Goal: Task Accomplishment & Management: Complete application form

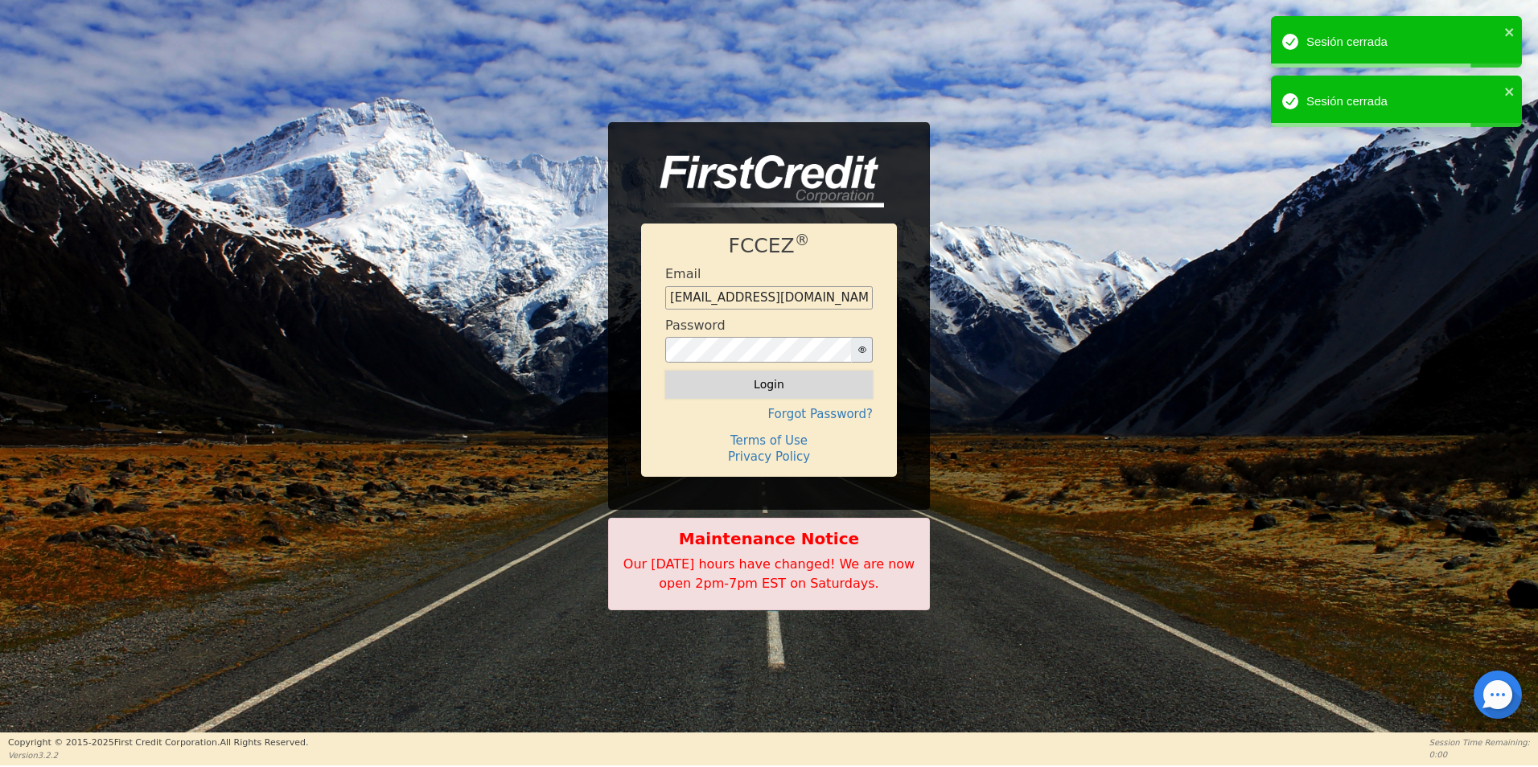
click at [734, 380] on button "Login" at bounding box center [769, 384] width 208 height 27
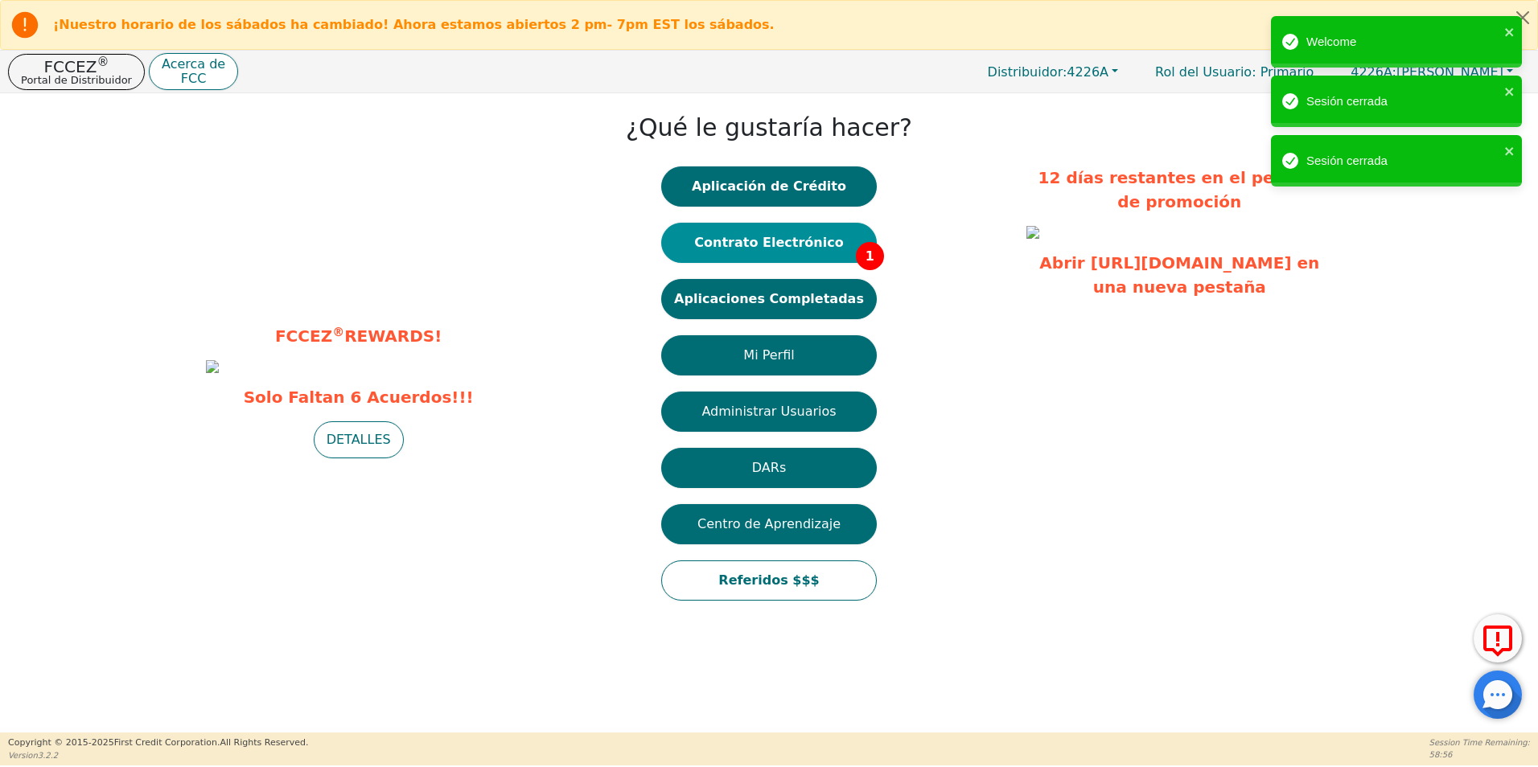
click at [803, 253] on button "Contrato Electrónico 1" at bounding box center [769, 243] width 216 height 40
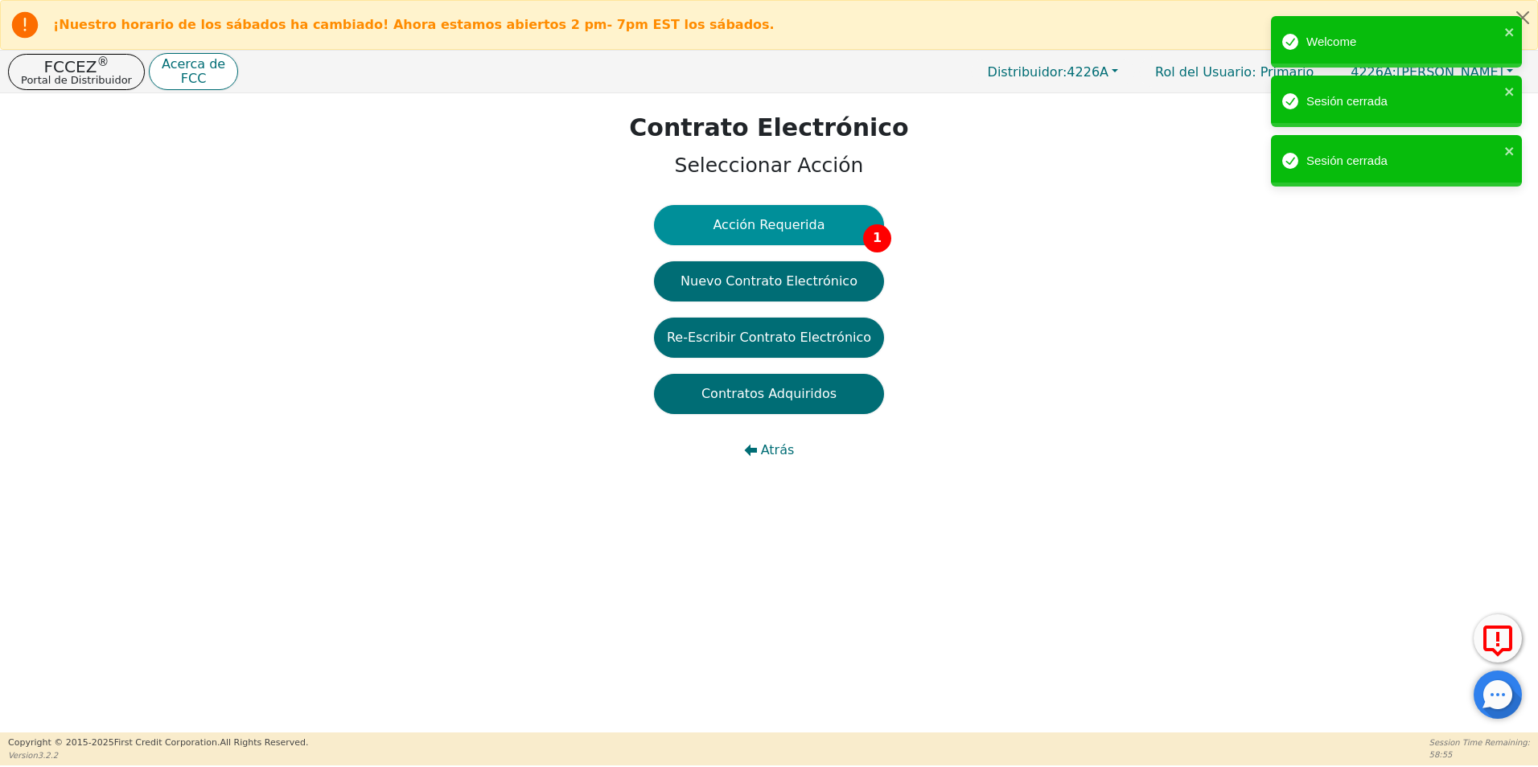
click at [800, 230] on button "Acción Requerida 1" at bounding box center [769, 225] width 230 height 40
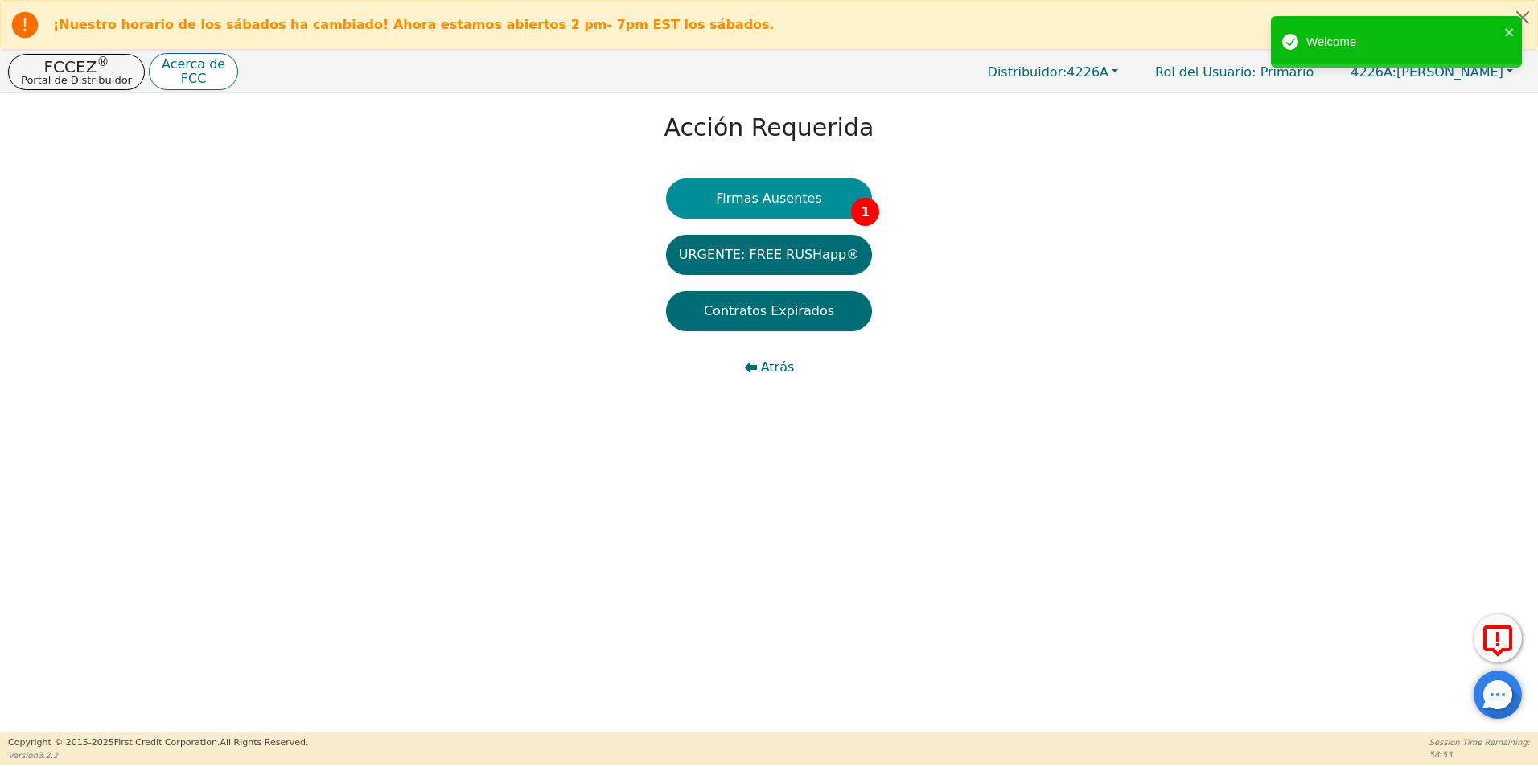
click at [768, 201] on button "Firmas Ausentes 1" at bounding box center [769, 199] width 206 height 40
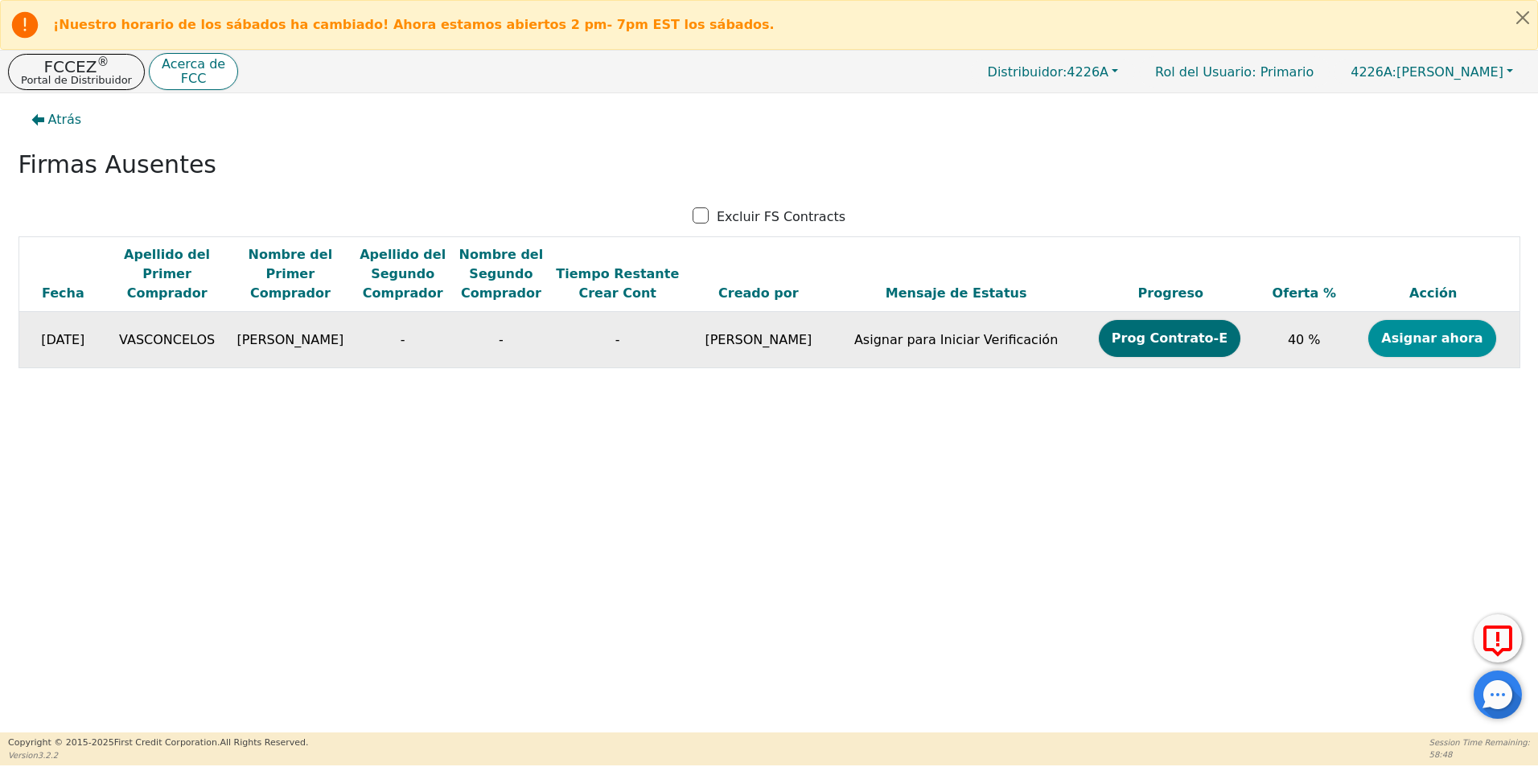
click at [1450, 353] on button "Asignar ahora" at bounding box center [1431, 338] width 127 height 37
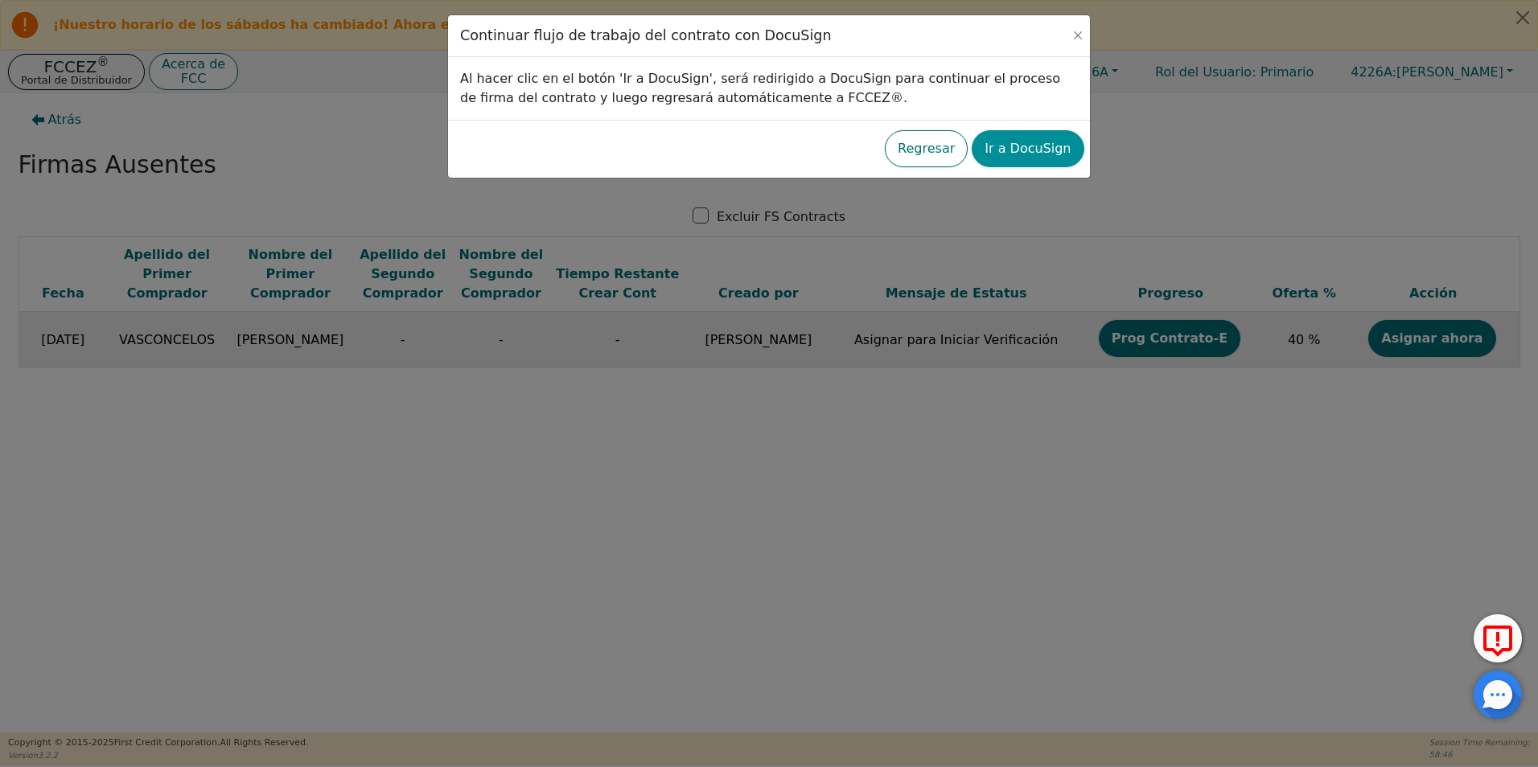
click at [1054, 148] on button "Ir a DocuSign" at bounding box center [1028, 148] width 112 height 37
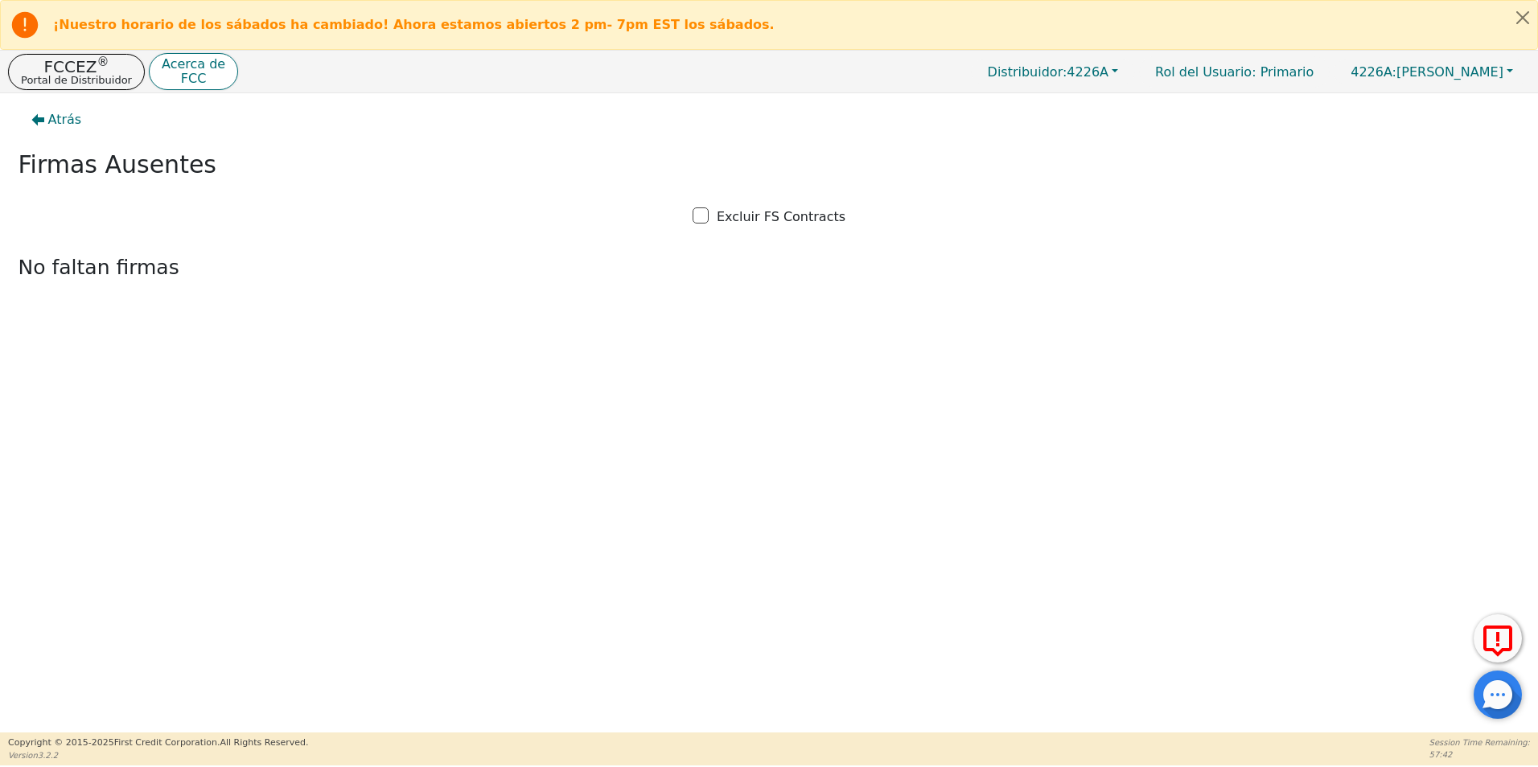
click at [930, 469] on div "Atrás Firmas Ausentes Excluir FS Contracts No faltan firmas" at bounding box center [769, 413] width 1538 height 640
click at [60, 121] on span "Atrás" at bounding box center [65, 119] width 34 height 19
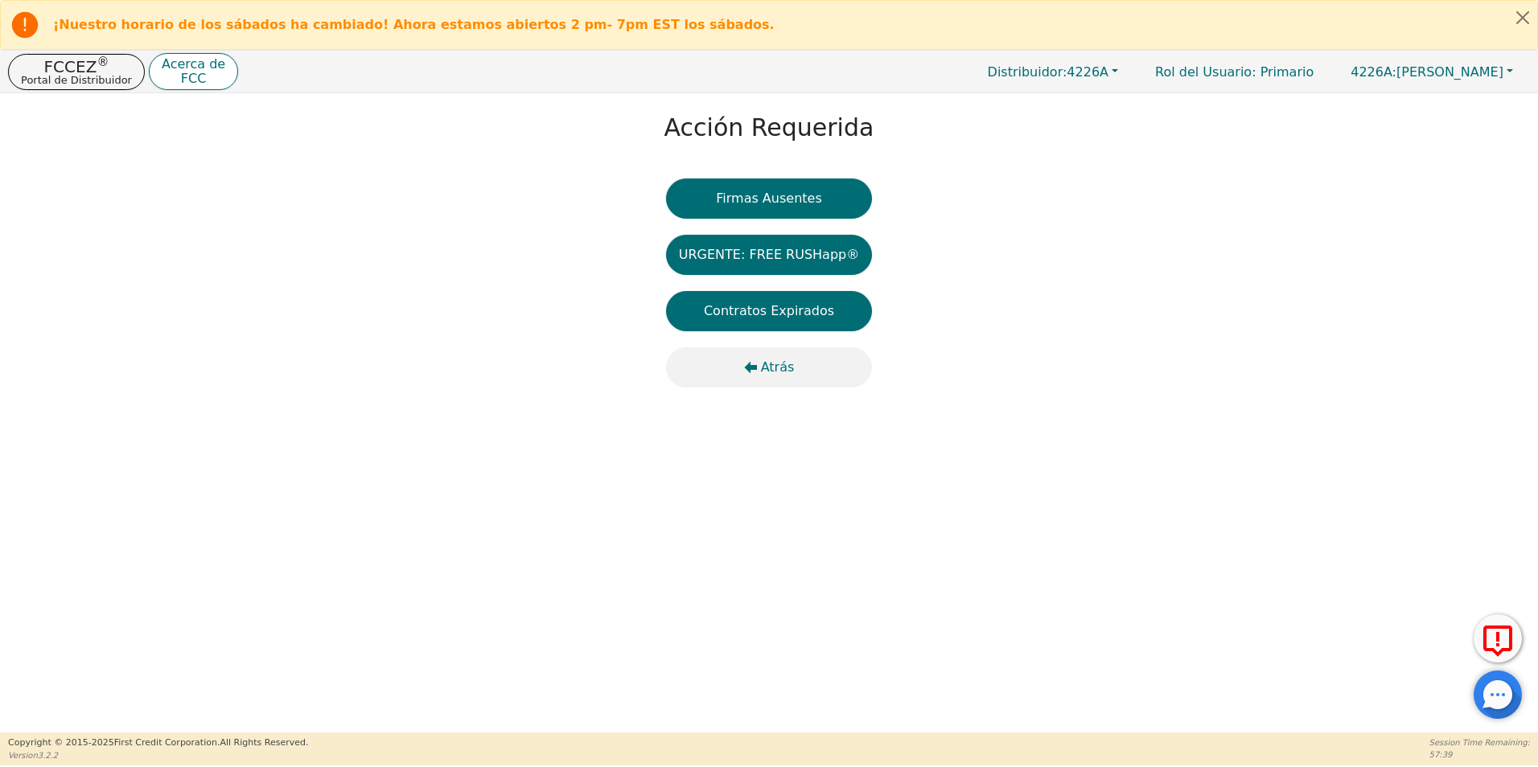
click at [755, 376] on button "Atrás" at bounding box center [769, 368] width 206 height 40
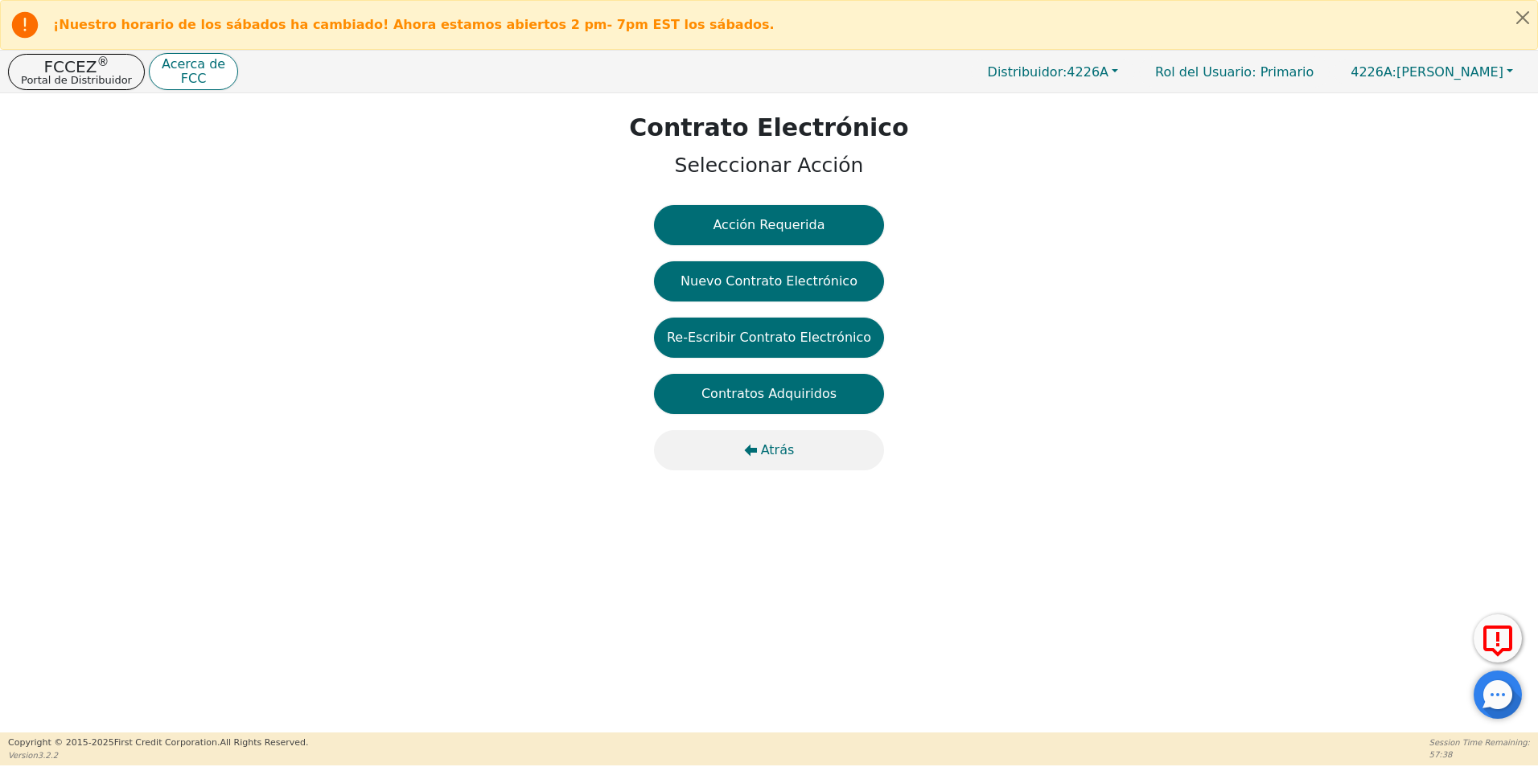
click at [755, 446] on icon "button" at bounding box center [750, 450] width 13 height 13
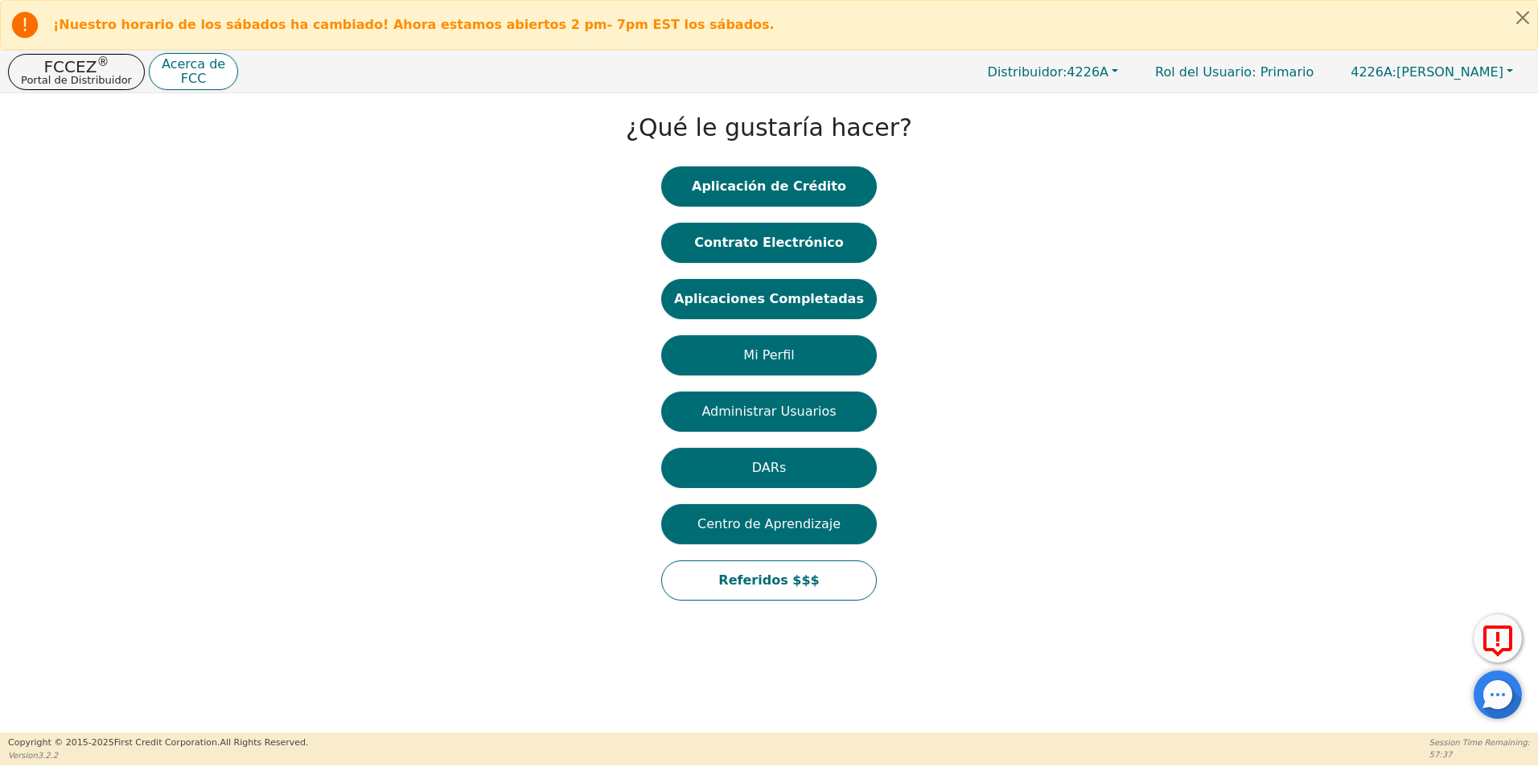
click at [767, 298] on button "Aplicaciones Completadas" at bounding box center [769, 299] width 216 height 40
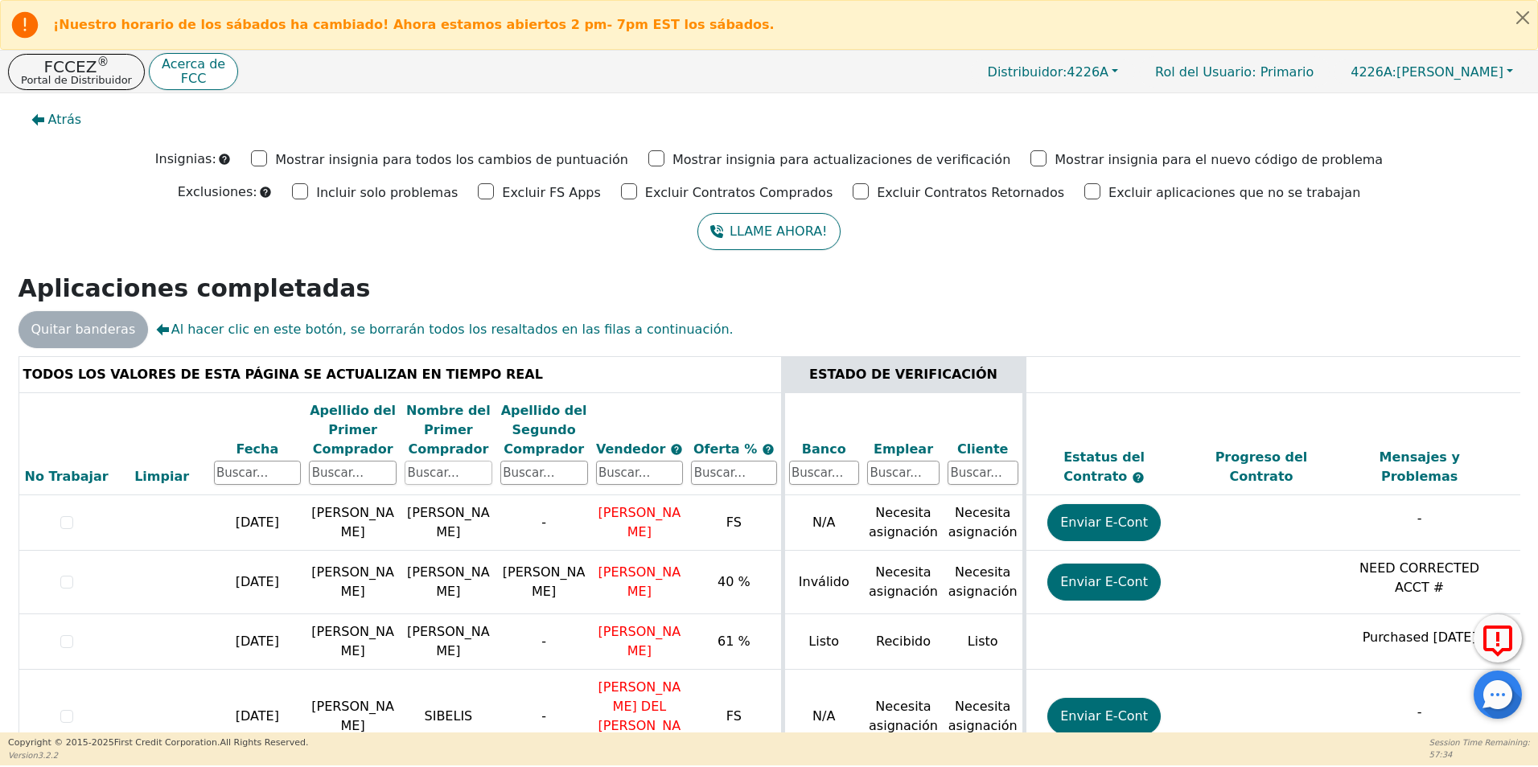
click at [430, 473] on input "text" at bounding box center [449, 473] width 88 height 24
type input "[PERSON_NAME]"
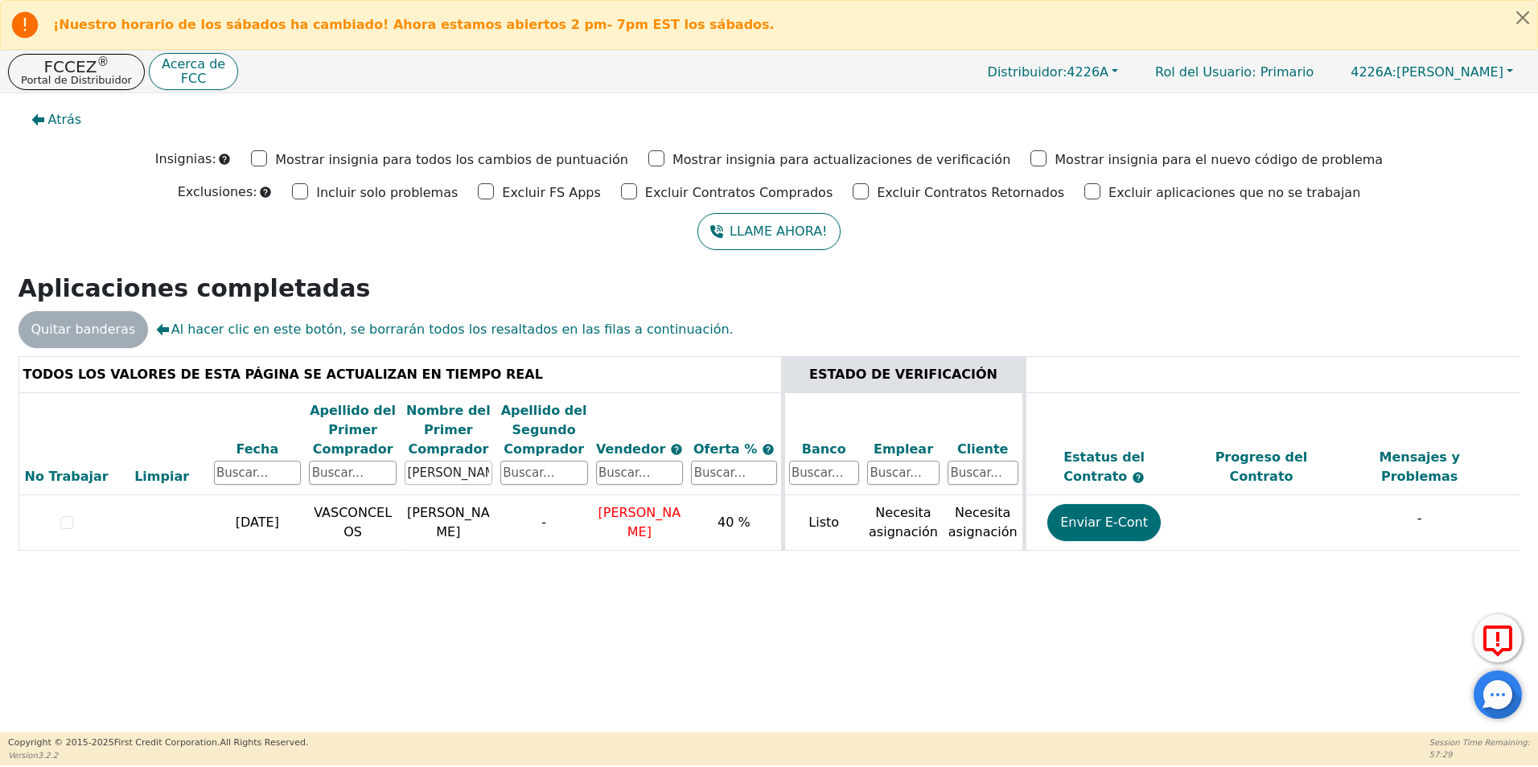
scroll to position [0, 454]
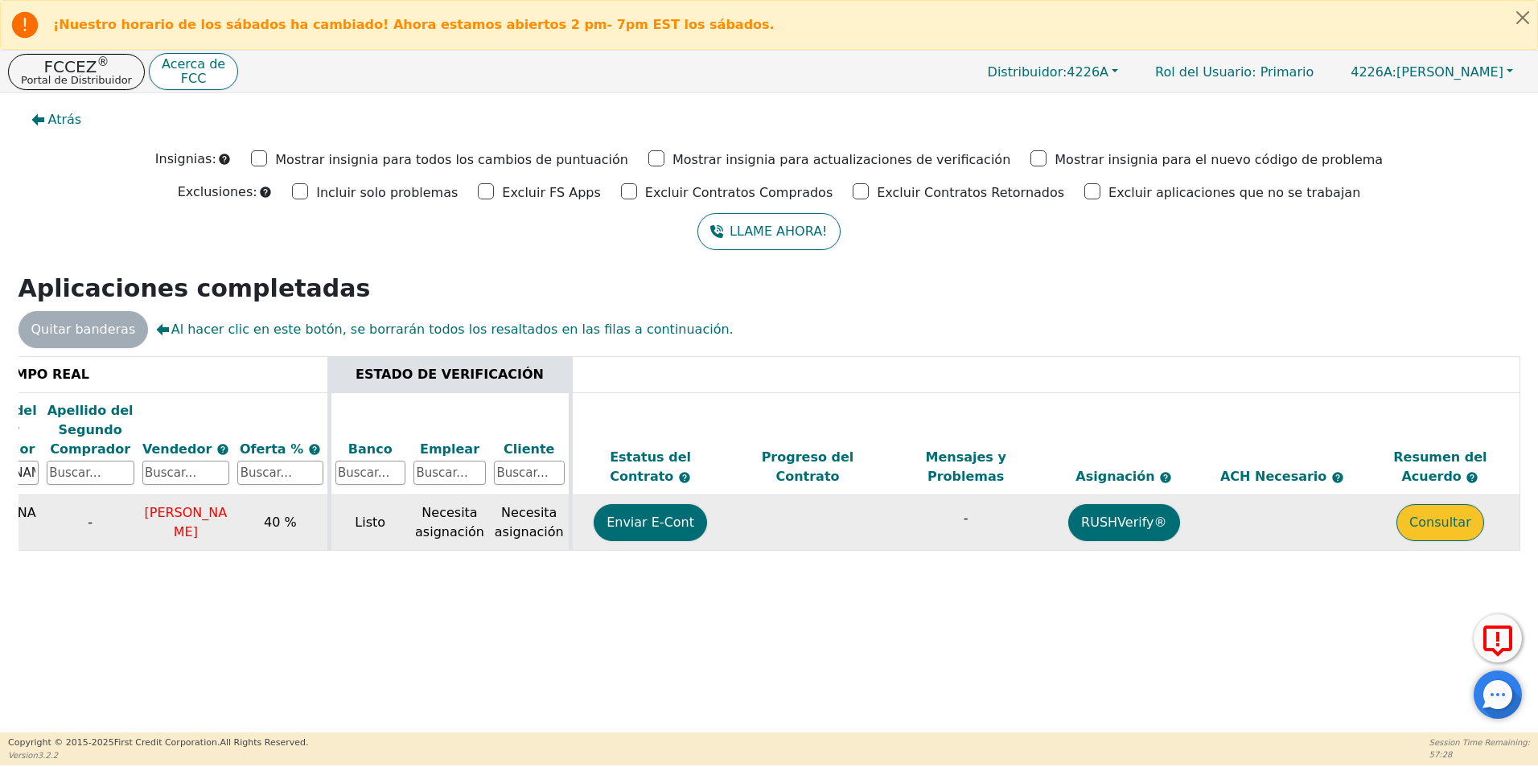
click at [1446, 526] on button "Consultar" at bounding box center [1440, 522] width 88 height 37
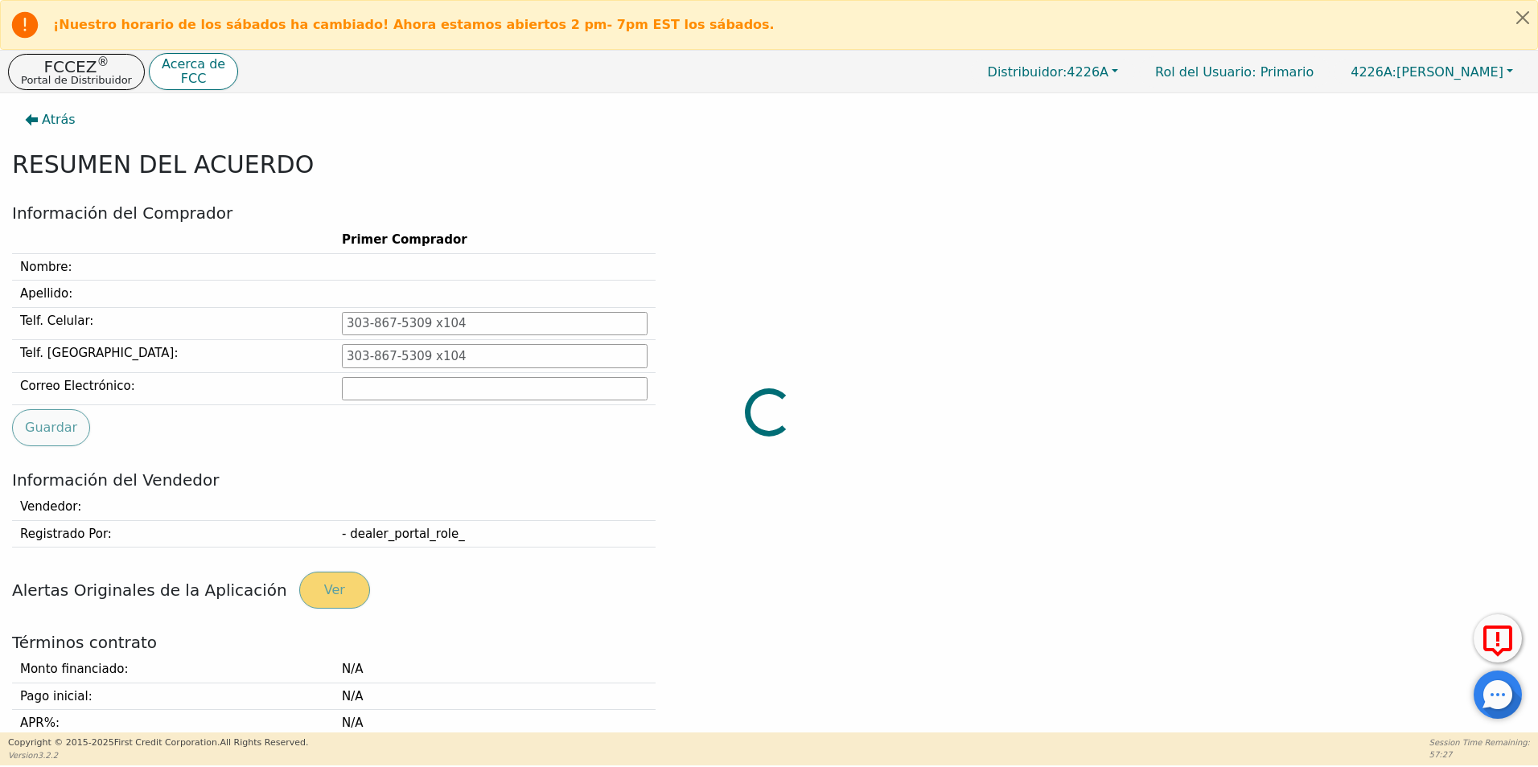
type input "[PHONE_NUMBER]"
type input "[EMAIL_ADDRESS][DOMAIN_NAME]"
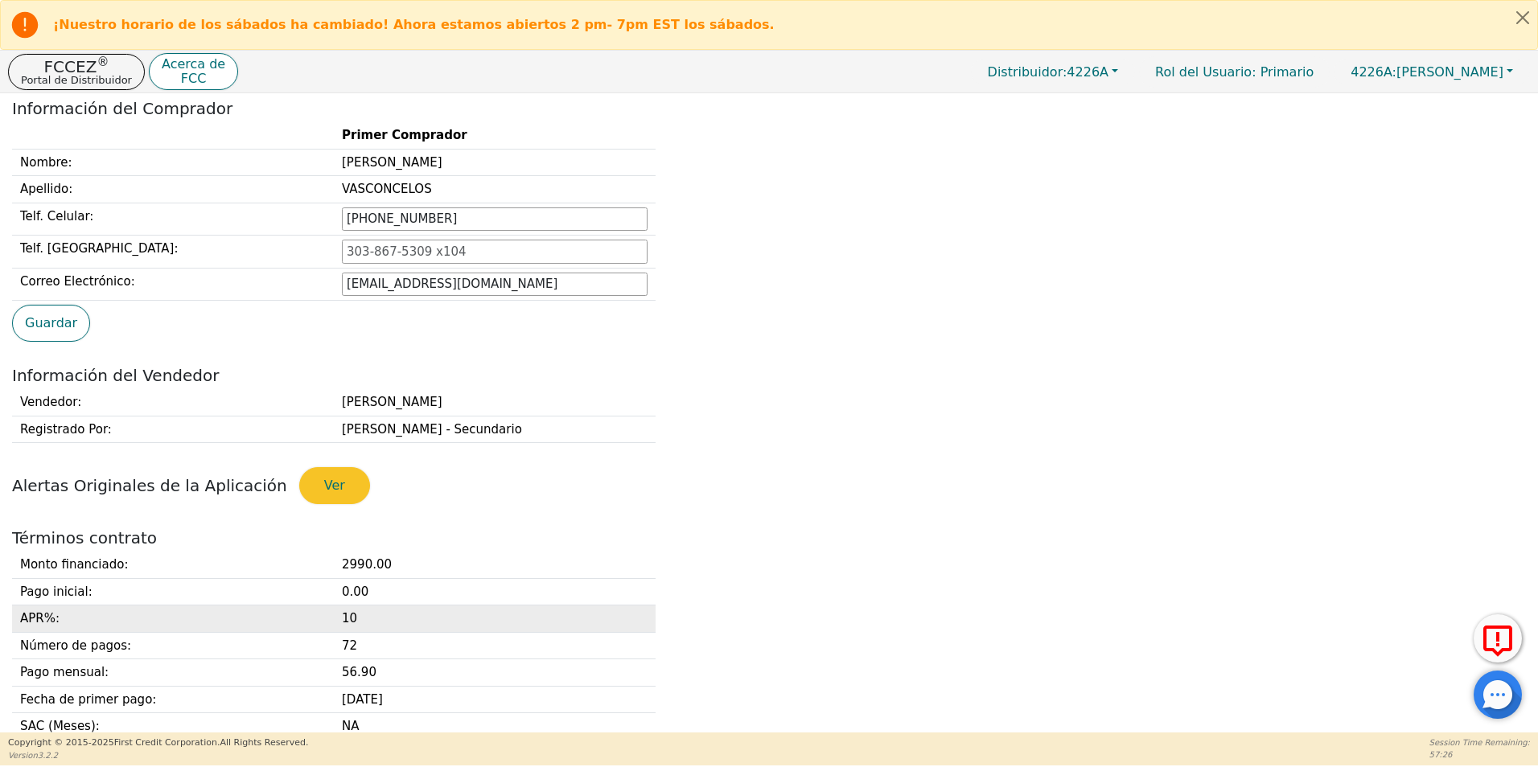
scroll to position [241, 0]
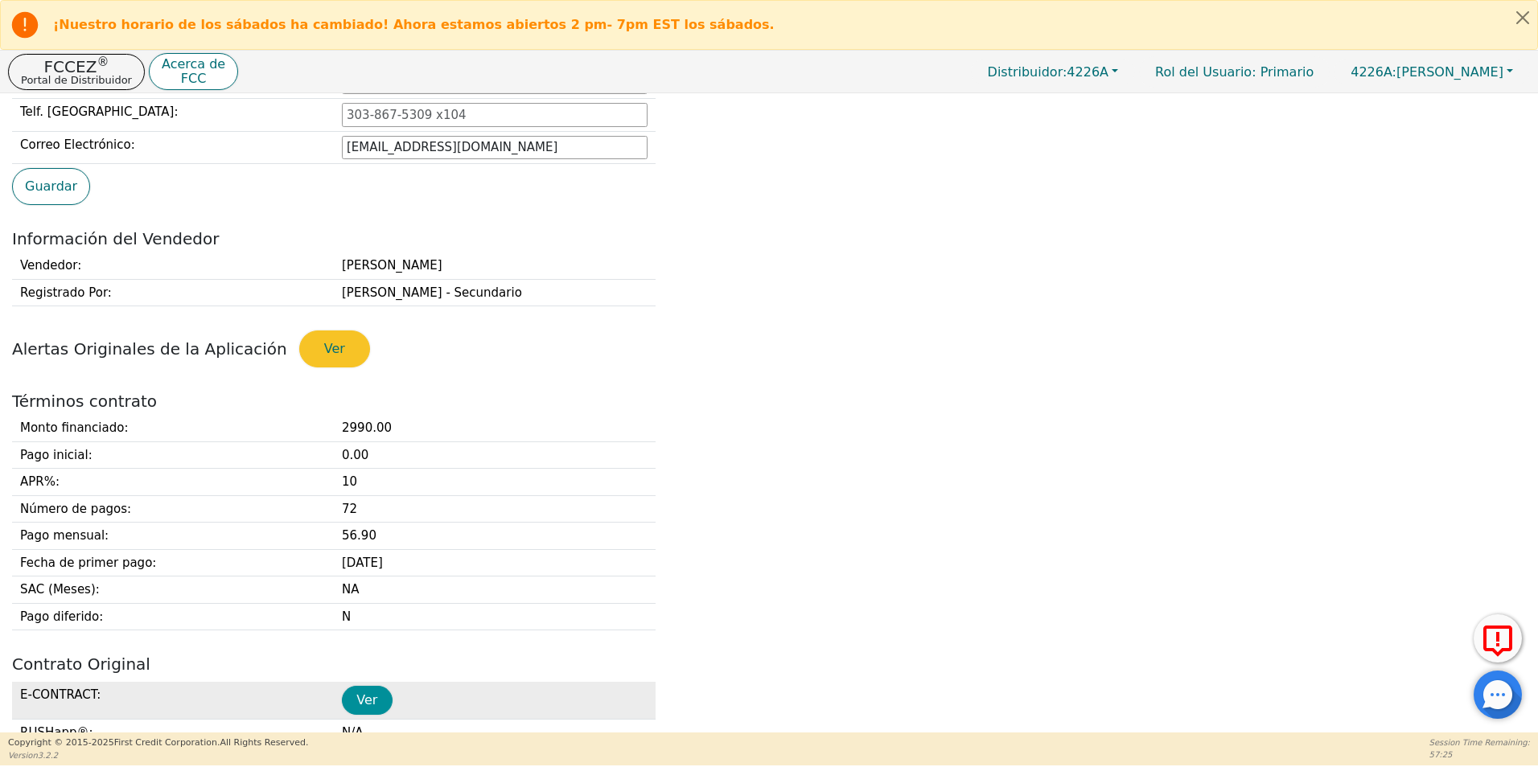
click at [372, 697] on button "Ver" at bounding box center [367, 700] width 51 height 29
